Goal: Task Accomplishment & Management: Complete application form

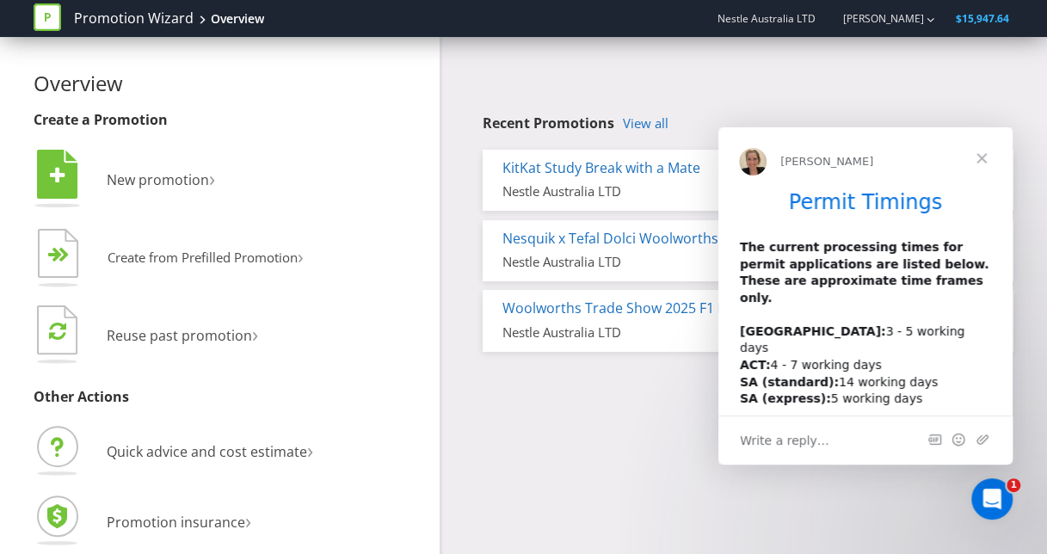
click at [991, 150] on span "Close" at bounding box center [981, 158] width 62 height 62
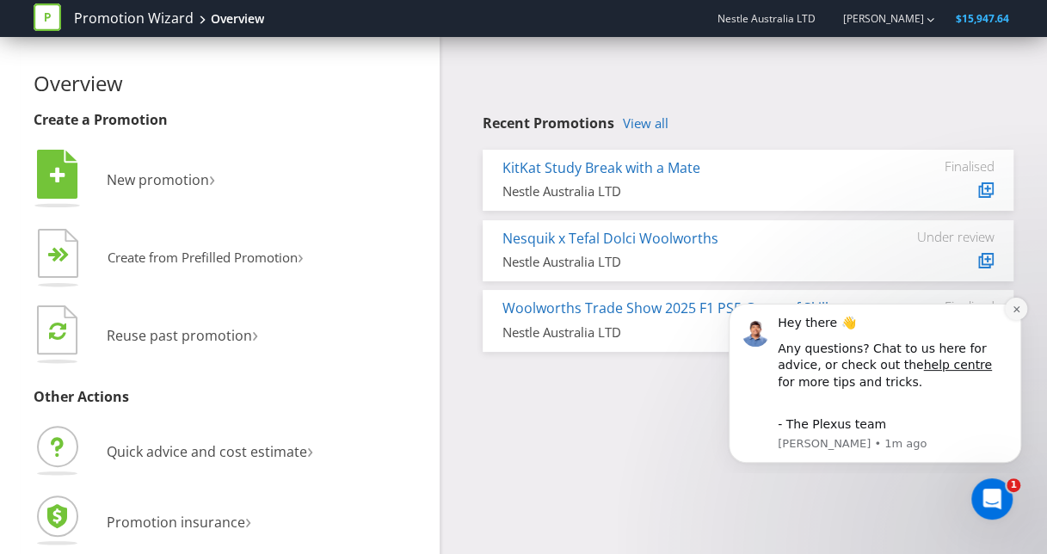
click at [1012, 305] on icon "Dismiss notification" at bounding box center [1016, 309] width 9 height 9
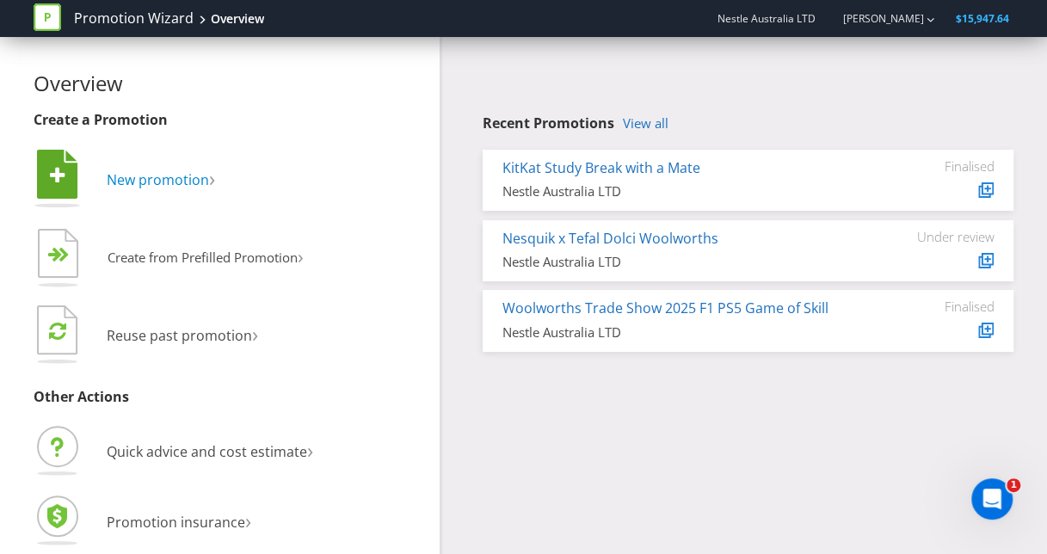
click at [201, 179] on span "New promotion" at bounding box center [158, 179] width 102 height 19
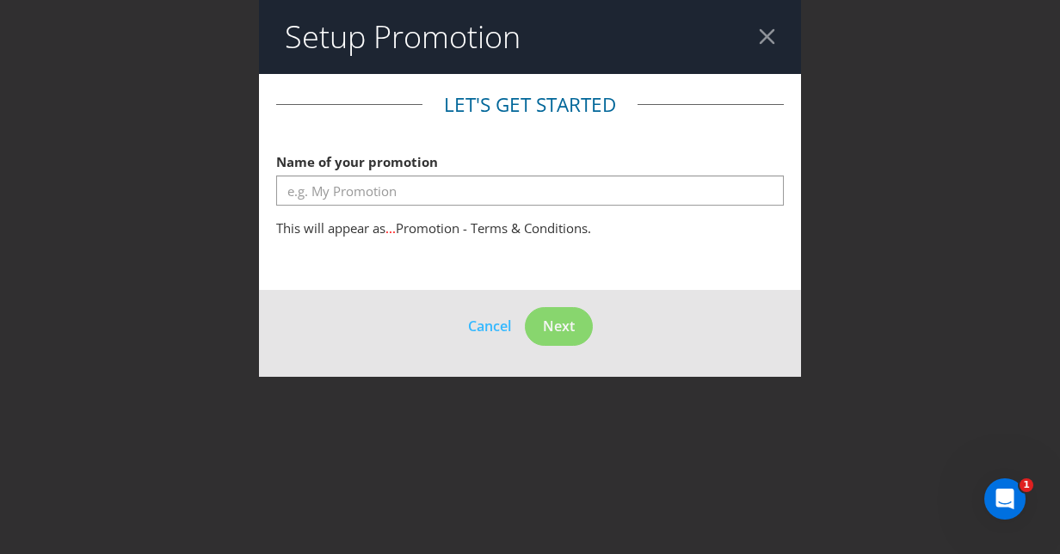
click at [776, 37] on header "Setup Promotion" at bounding box center [530, 37] width 542 height 74
click at [778, 31] on header "Setup Promotion" at bounding box center [530, 37] width 542 height 74
click at [770, 33] on div at bounding box center [767, 36] width 16 height 16
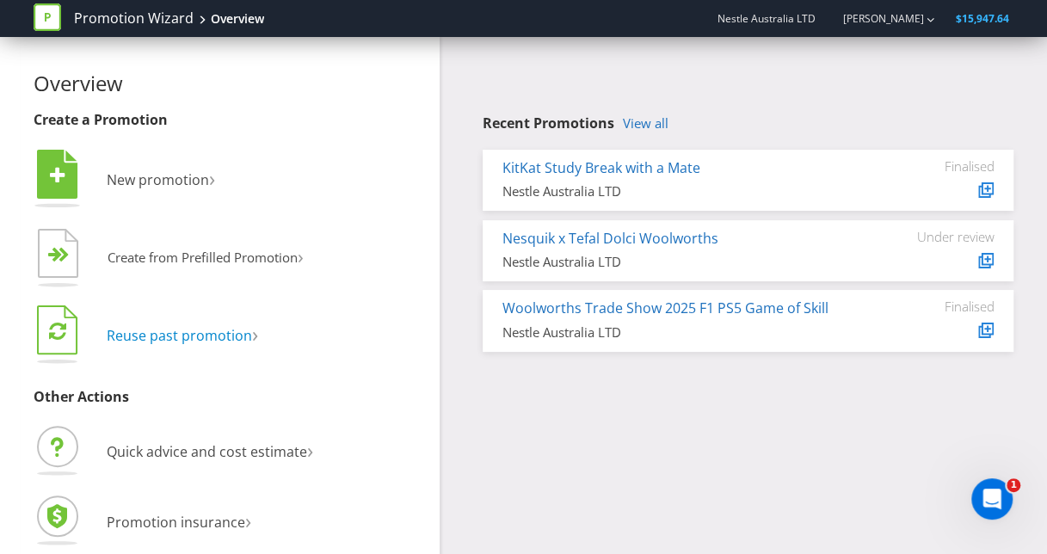
click at [256, 339] on span "›" at bounding box center [255, 333] width 6 height 28
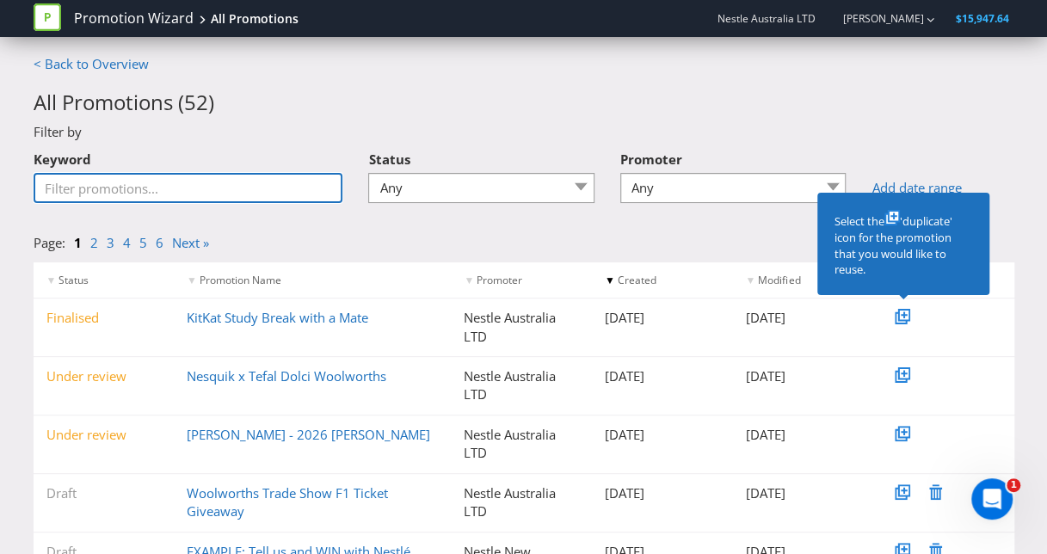
click at [208, 197] on input "Keyword" at bounding box center [189, 188] width 310 height 30
type input "Blend 43"
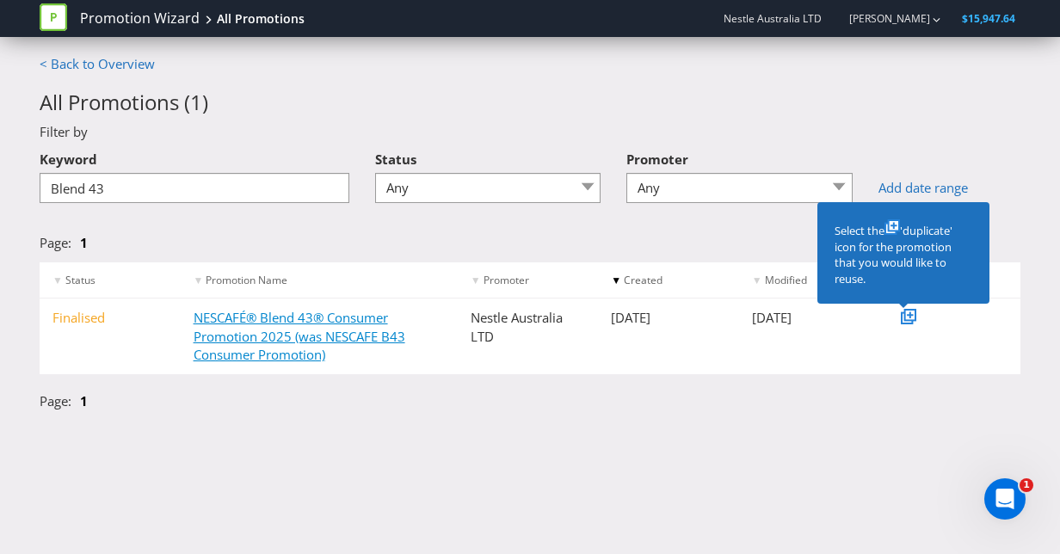
click at [286, 323] on link "NESCAFÉ® Blend 43® Consumer Promotion 2025 (was NESCAFE B43 Consumer Promotion)" at bounding box center [300, 336] width 212 height 54
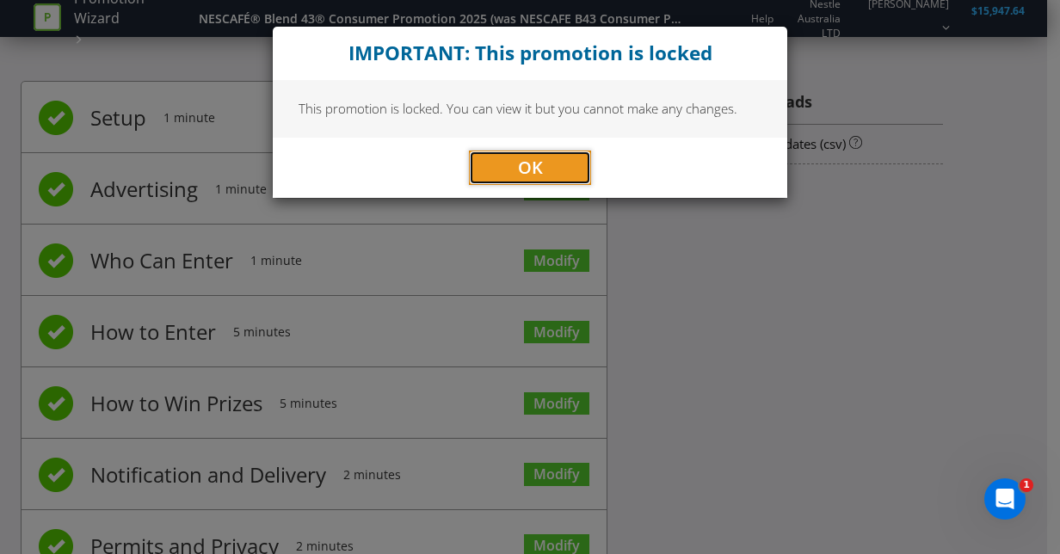
click at [526, 165] on span "OK" at bounding box center [530, 167] width 25 height 23
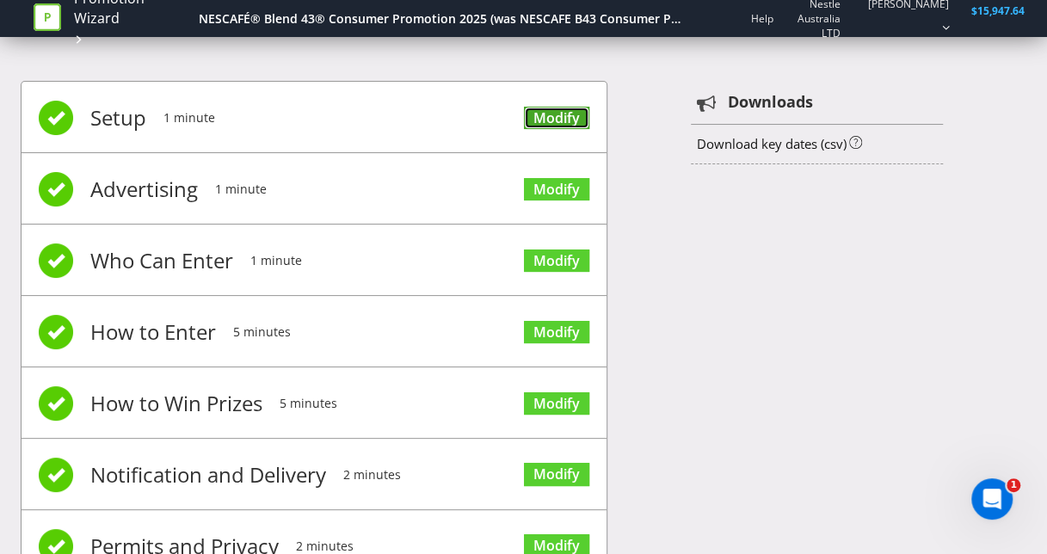
click at [566, 113] on link "Modify" at bounding box center [556, 118] width 65 height 23
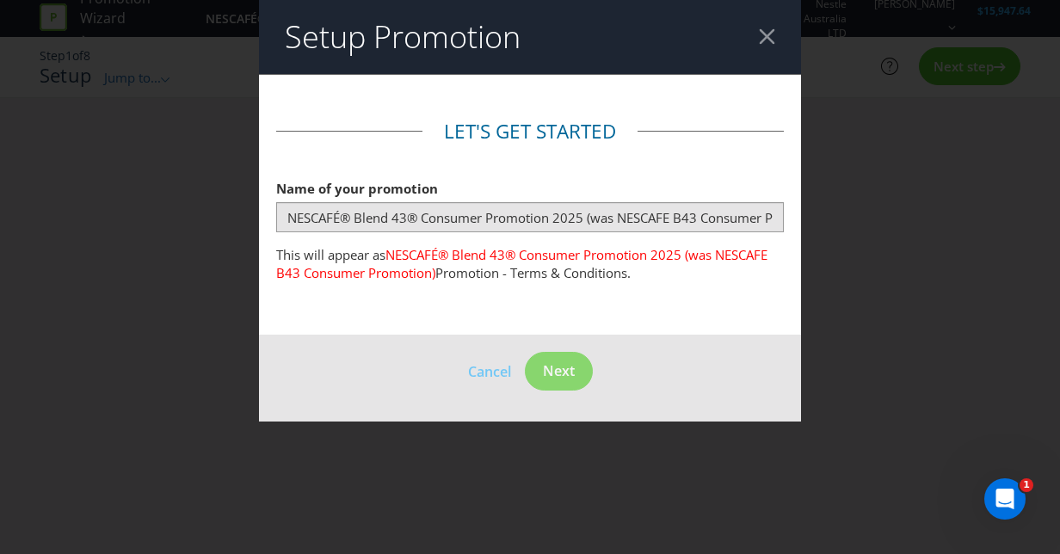
drag, startPoint x: 489, startPoint y: 334, endPoint x: 516, endPoint y: 305, distance: 39.5
click at [489, 335] on footer "Cancel Next" at bounding box center [530, 378] width 542 height 87
click at [649, 256] on span "NESCAFÉ® Blend 43® Consumer Promotion 2025 (was NESCAFE B43 Consumer Promotion)" at bounding box center [521, 263] width 491 height 35
click at [667, 253] on span "NESCAFÉ® Blend 43® Consumer Promotion 2025 (was NESCAFE B43 Consumer Promotion)" at bounding box center [521, 263] width 491 height 35
drag, startPoint x: 671, startPoint y: 251, endPoint x: 697, endPoint y: 251, distance: 25.8
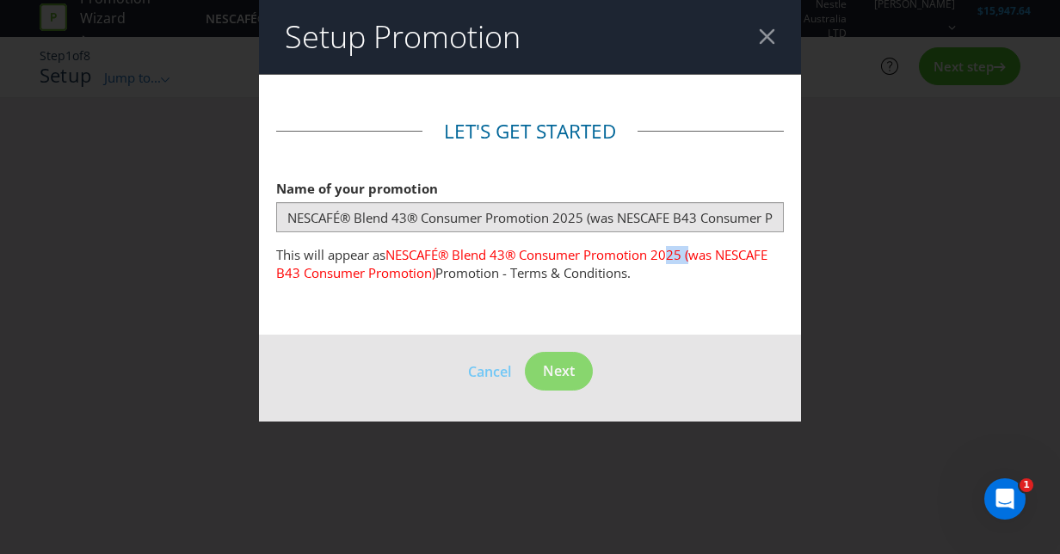
click at [697, 251] on span "NESCAFÉ® Blend 43® Consumer Promotion 2025 (was NESCAFE B43 Consumer Promotion)" at bounding box center [521, 263] width 491 height 35
drag, startPoint x: 697, startPoint y: 251, endPoint x: 679, endPoint y: 252, distance: 18.1
click at [679, 252] on span "NESCAFÉ® Blend 43® Consumer Promotion 2025 (was NESCAFE B43 Consumer Promotion)" at bounding box center [521, 263] width 491 height 35
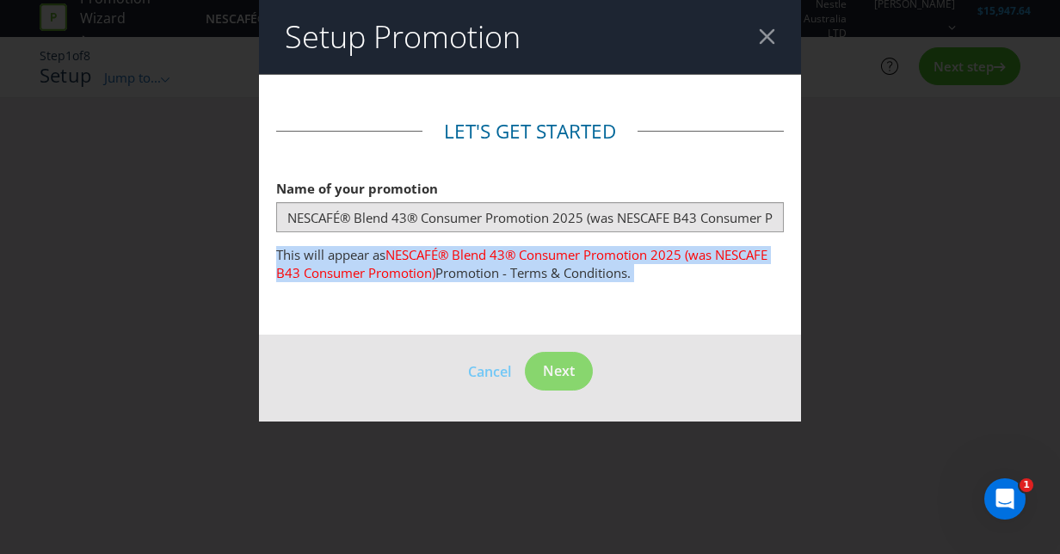
click at [679, 252] on span "NESCAFÉ® Blend 43® Consumer Promotion 2025 (was NESCAFE B43 Consumer Promotion)" at bounding box center [521, 263] width 491 height 35
drag, startPoint x: 679, startPoint y: 252, endPoint x: 670, endPoint y: 289, distance: 38.0
click at [671, 289] on fieldset "Let's get started Name of your promotion NESCAFÉ® Blend 43® Consumer Promotion …" at bounding box center [530, 205] width 508 height 175
click at [616, 313] on main "Let's get started Name of your promotion NESCAFÉ® Blend 43® Consumer Promotion …" at bounding box center [530, 218] width 542 height 235
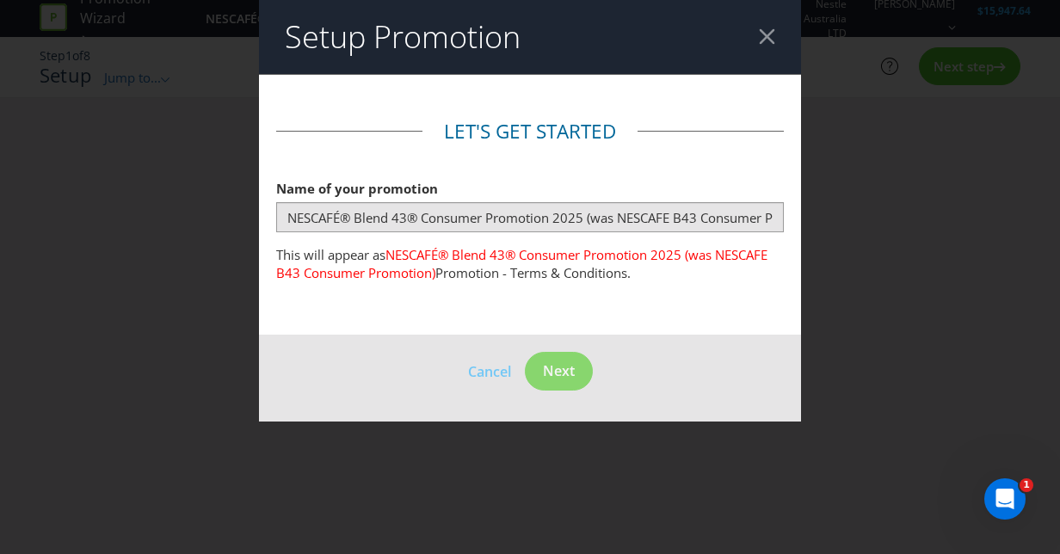
drag, startPoint x: 592, startPoint y: 225, endPoint x: 769, endPoint y: 29, distance: 264.3
click at [769, 29] on div at bounding box center [767, 36] width 16 height 16
click at [767, 41] on div at bounding box center [767, 36] width 16 height 16
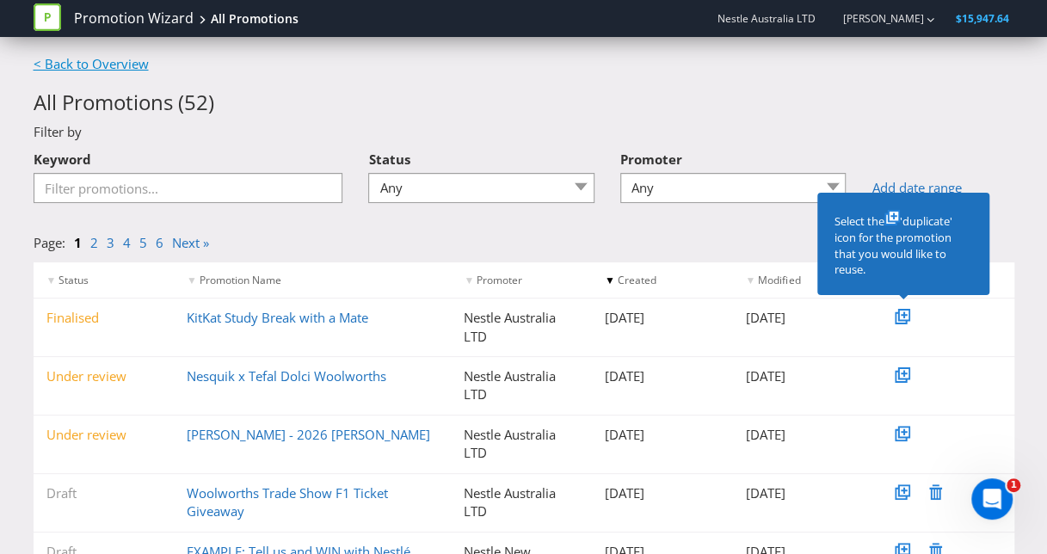
click at [74, 58] on link "< Back to Overview" at bounding box center [91, 63] width 115 height 17
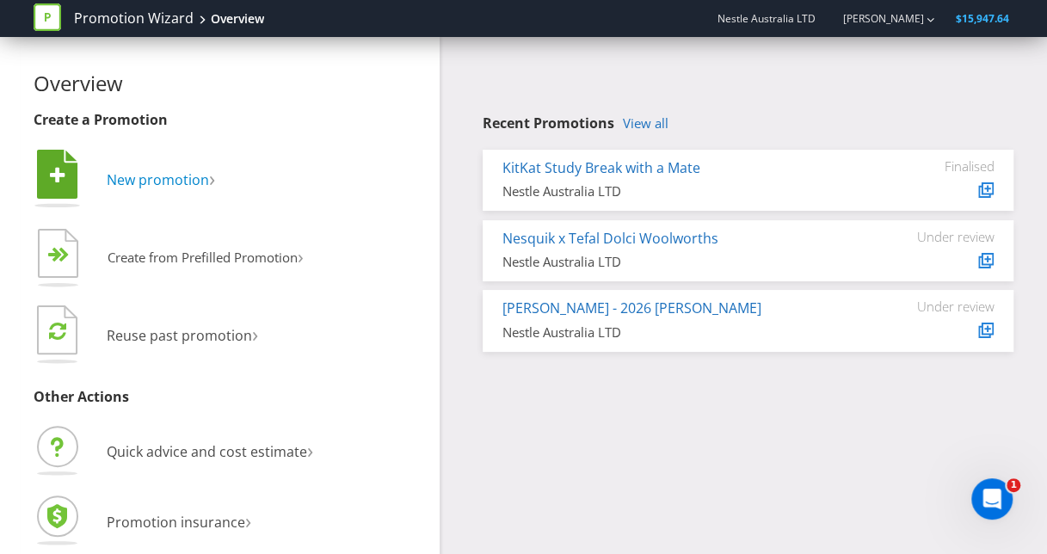
click at [123, 186] on span "New promotion" at bounding box center [158, 179] width 102 height 19
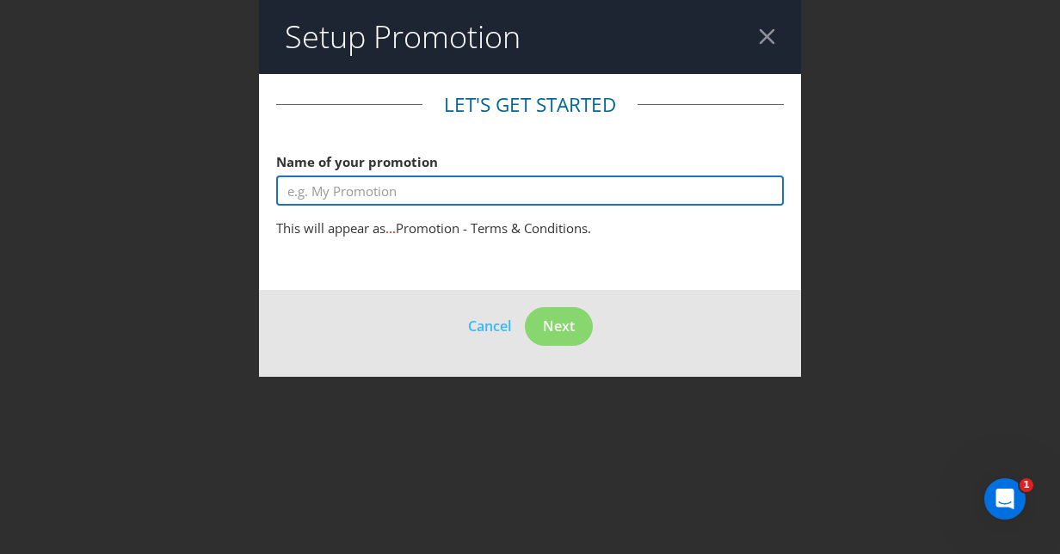
click at [421, 180] on input "text" at bounding box center [530, 190] width 508 height 30
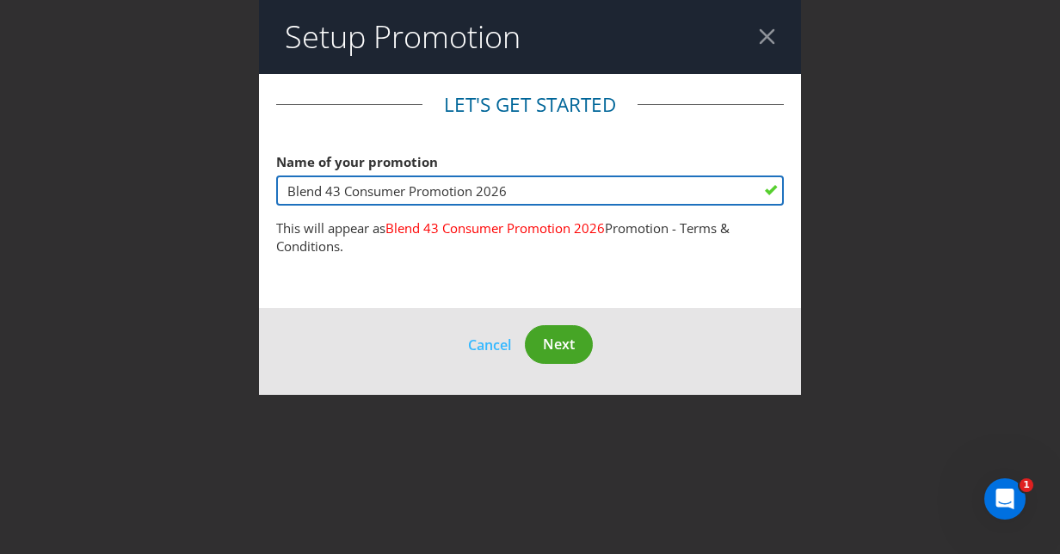
type input "Blend 43 Consumer Promotion 2026"
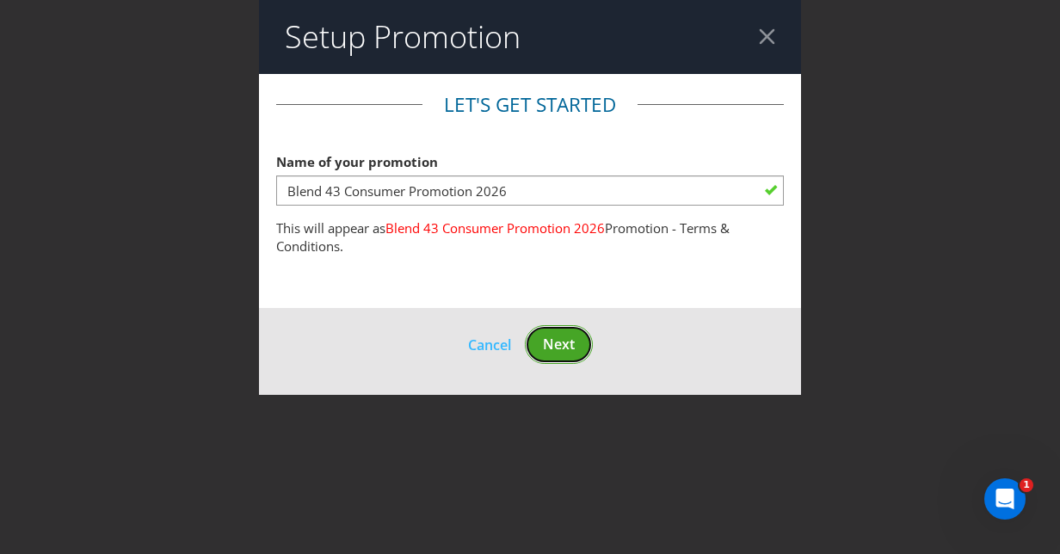
click at [574, 342] on span "Next" at bounding box center [559, 344] width 32 height 19
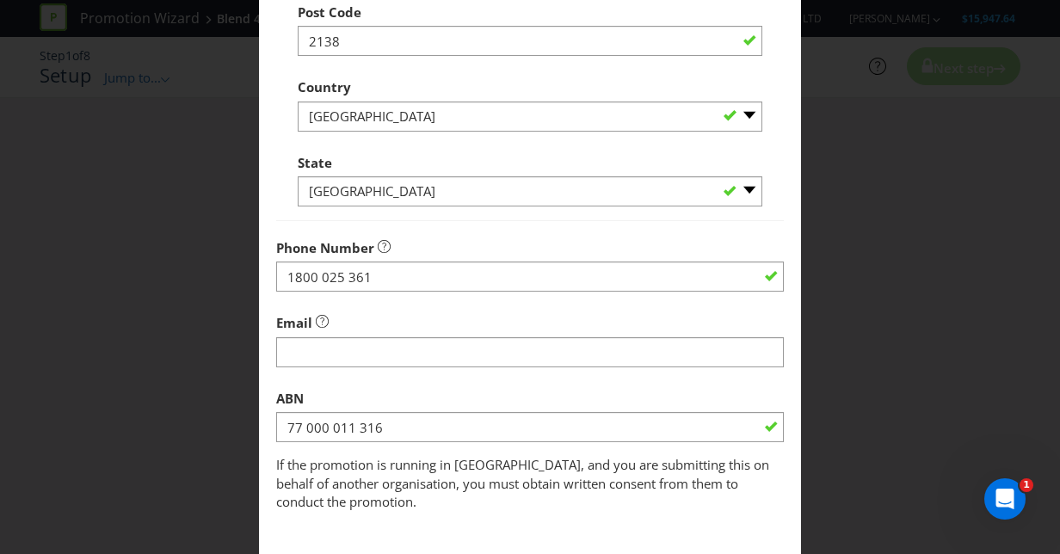
scroll to position [516, 0]
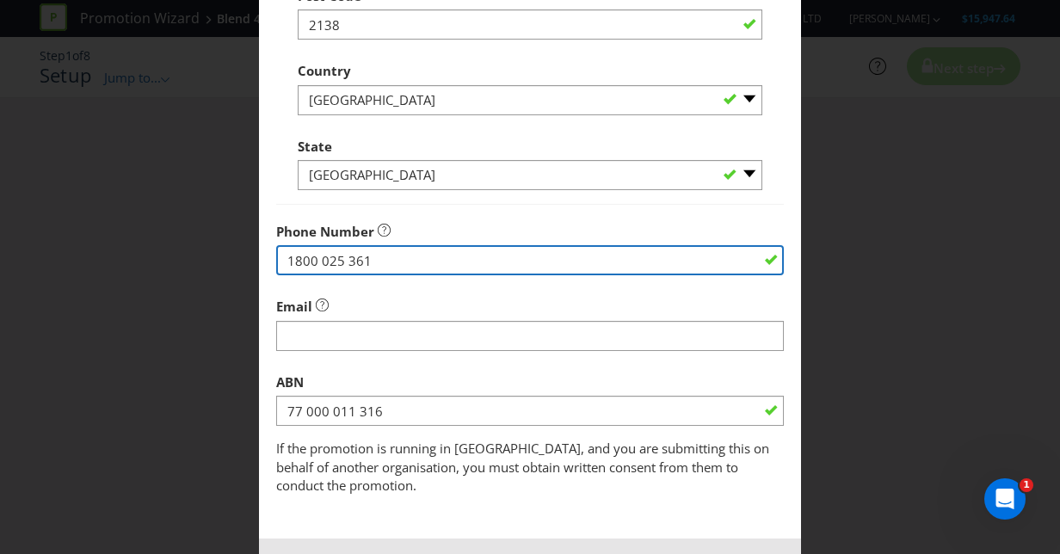
drag, startPoint x: 434, startPoint y: 256, endPoint x: 0, endPoint y: 252, distance: 433.5
click at [298, 268] on input "1800 025 361" at bounding box center [530, 260] width 508 height 30
click at [498, 249] on input "1800 025 361" at bounding box center [530, 260] width 508 height 30
drag, startPoint x: 399, startPoint y: 255, endPoint x: 159, endPoint y: 248, distance: 240.1
click at [206, 248] on div "Add Promoter Promoter Information Company Name Nestle Australia LTD What is the…" at bounding box center [530, 277] width 1060 height 554
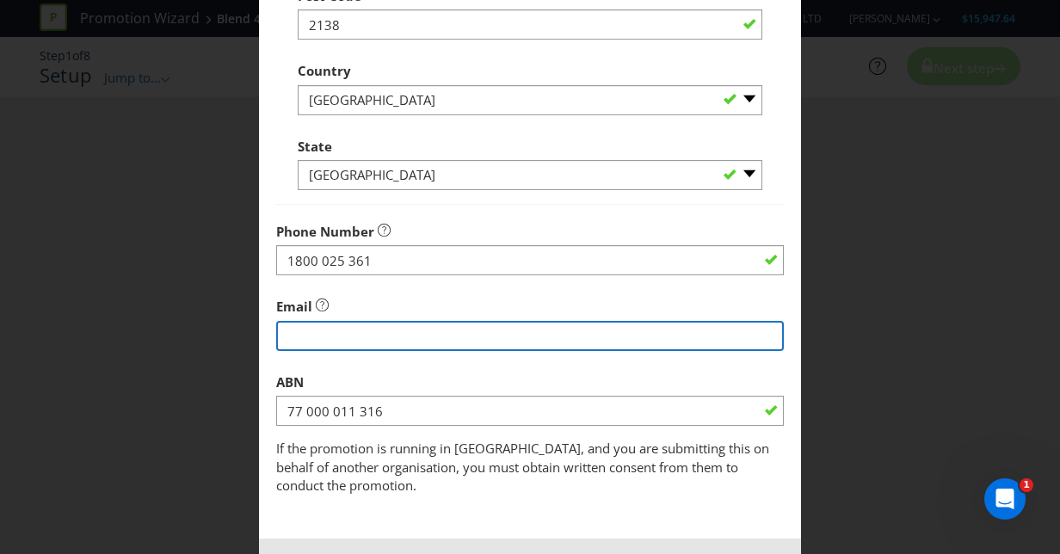
click at [382, 335] on input "string" at bounding box center [530, 336] width 508 height 30
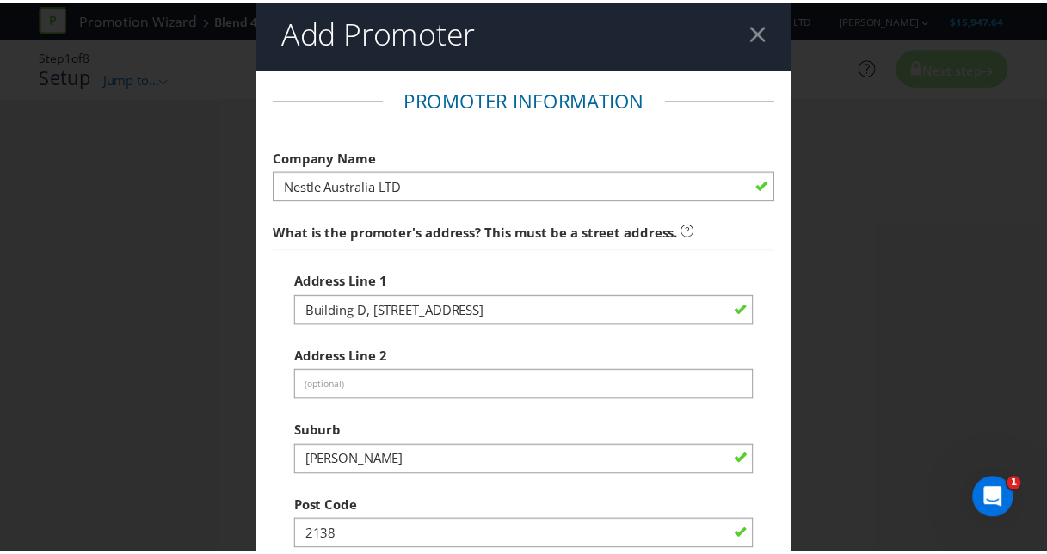
scroll to position [0, 0]
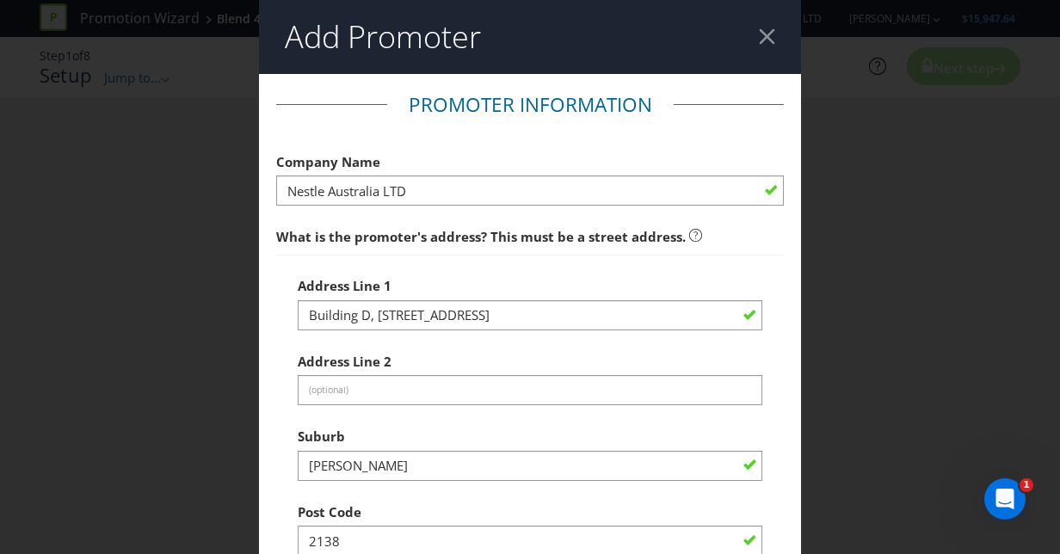
type input "tr"
click at [841, 139] on div "Add Promoter Promoter Information Company Name Nestle Australia LTD What is the…" at bounding box center [530, 277] width 1060 height 554
drag, startPoint x: 766, startPoint y: 38, endPoint x: 764, endPoint y: 52, distance: 13.9
click at [765, 38] on div at bounding box center [767, 36] width 16 height 16
click at [824, 120] on div "Add Promoter Promoter Information Company Name Nestle Australia LTD What is the…" at bounding box center [530, 277] width 1060 height 554
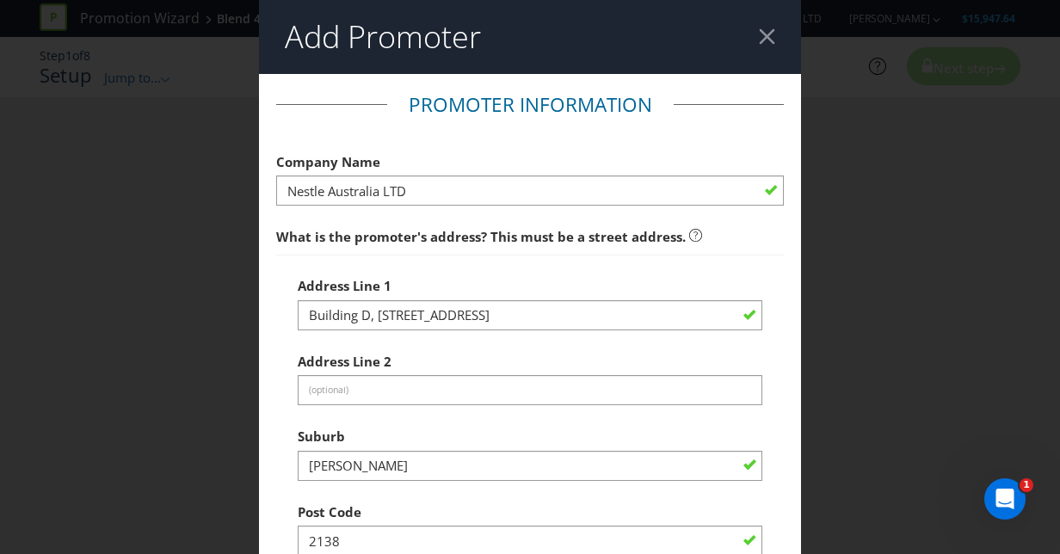
click at [772, 43] on header "Add Promoter" at bounding box center [530, 37] width 542 height 74
click at [769, 33] on header "Add Promoter" at bounding box center [530, 37] width 542 height 74
click at [765, 28] on header "Add Promoter" at bounding box center [530, 37] width 542 height 74
click at [870, 334] on div "Add Promoter Promoter Information Company Name Nestle Australia LTD What is the…" at bounding box center [530, 277] width 1060 height 554
click at [766, 40] on div at bounding box center [767, 36] width 16 height 16
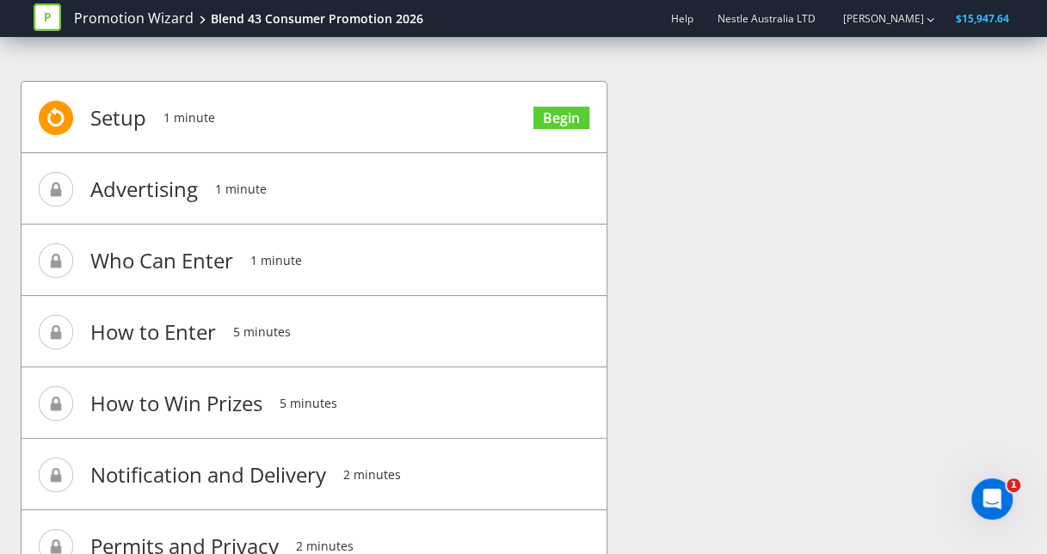
click at [860, 189] on div "Setup 1 minute Begin Advertising 1 minute Who Can Enter 1 minute How to Enter 5…" at bounding box center [524, 376] width 1006 height 642
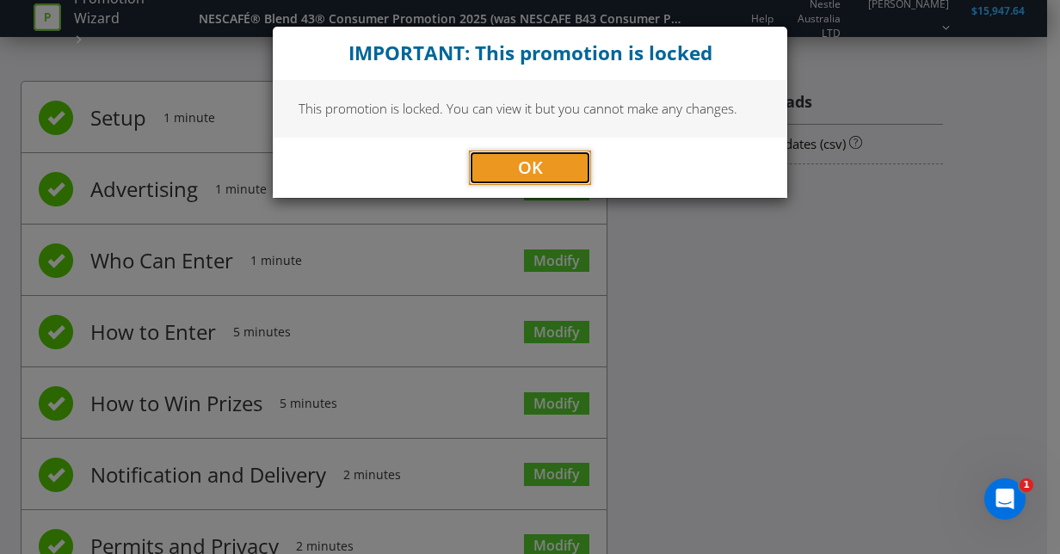
click at [551, 169] on button "OK" at bounding box center [530, 168] width 122 height 34
